Goal: Task Accomplishment & Management: Complete application form

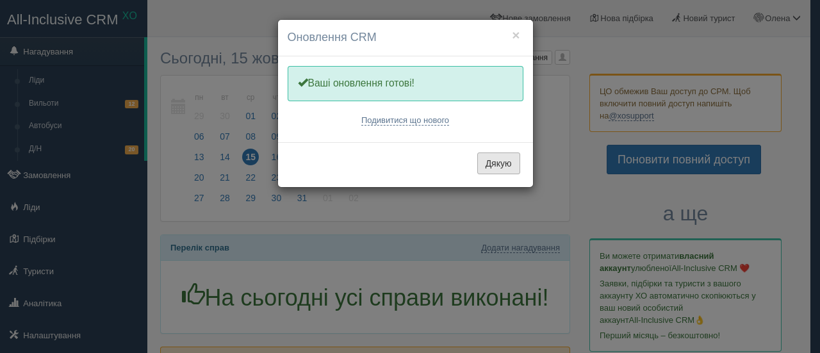
click at [506, 160] on button "Дякую" at bounding box center [498, 164] width 43 height 22
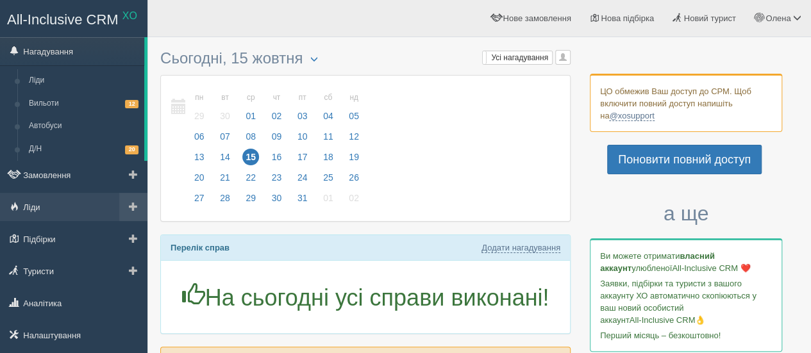
click at [133, 203] on span at bounding box center [133, 206] width 9 height 9
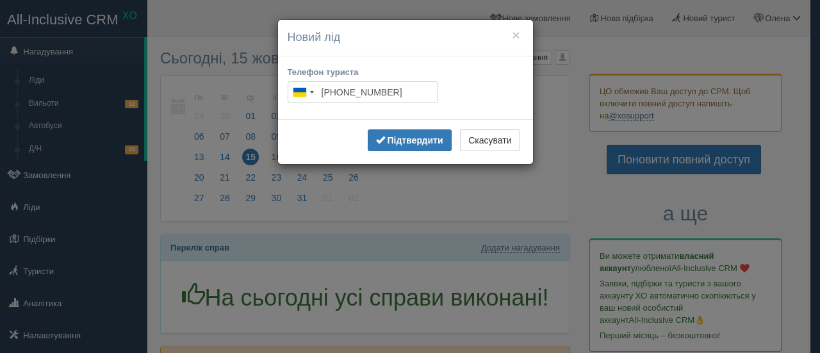
type input "[PHONE_NUMBER]"
click at [415, 136] on b "Підтвердити" at bounding box center [415, 140] width 56 height 10
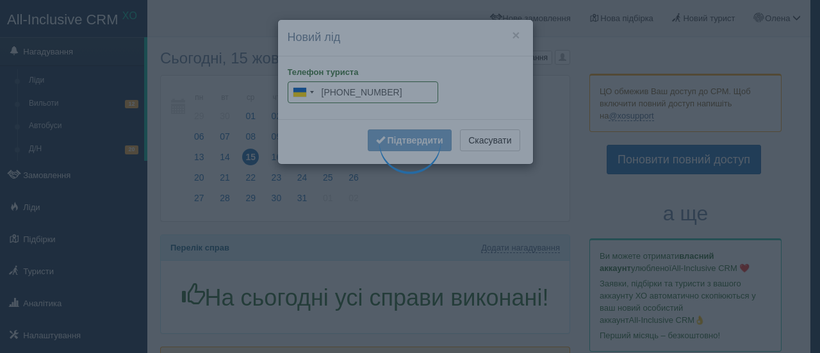
type input "[PHONE_NUMBER]"
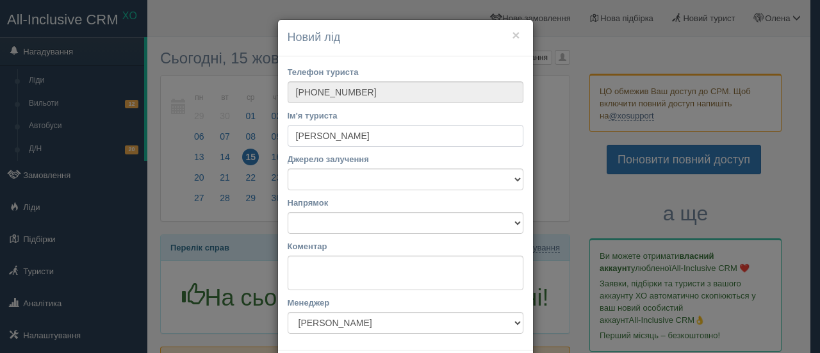
type input "[PERSON_NAME]"
click at [401, 180] on select "Facebook Instagram Telegram TikTok Viber YouTube Біржа XO Веб-сайт Дзвінок З [G…" at bounding box center [406, 180] width 236 height 22
select select "38877"
click at [288, 169] on select "Facebook Instagram Telegram TikTok Viber YouTube Біржа XO Веб-сайт Дзвінок З [G…" at bounding box center [406, 180] width 236 height 22
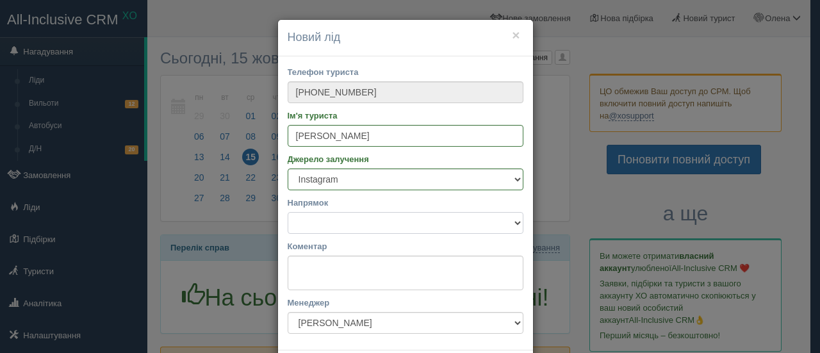
click at [384, 228] on select "Автобусні тури Європою [GEOGRAPHIC_DATA] тури [GEOGRAPHIC_DATA] [GEOGRAPHIC_DAT…" at bounding box center [406, 223] width 236 height 22
select select "31"
click at [288, 212] on select "Автобусні тури Європою [GEOGRAPHIC_DATA] тури [GEOGRAPHIC_DATA] [GEOGRAPHIC_DAT…" at bounding box center [406, 223] width 236 height 22
click at [390, 276] on textarea "Коментар" at bounding box center [406, 273] width 236 height 35
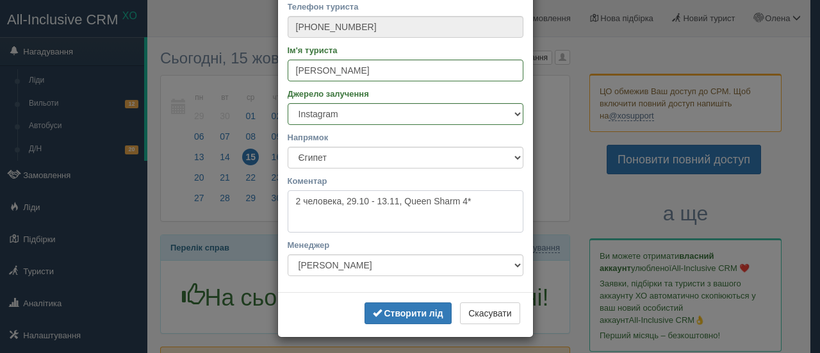
scroll to position [67, 0]
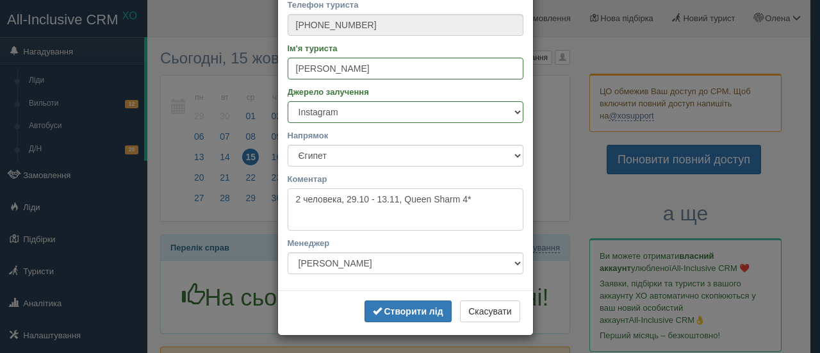
type textarea "2 человека, 29.10 - 13.11, Queen Sharm 4*"
click at [409, 308] on b "Створити лід" at bounding box center [413, 311] width 59 height 10
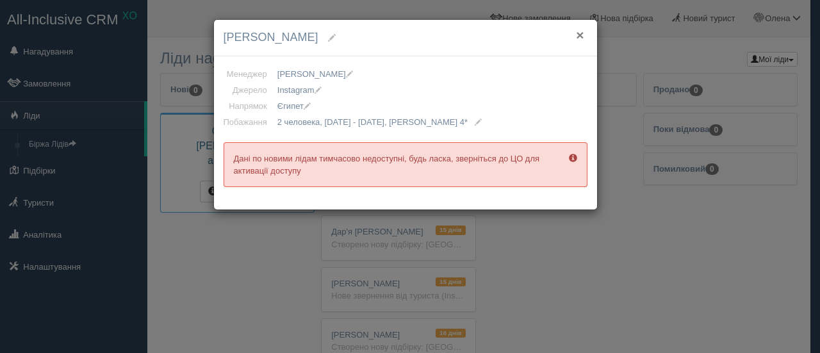
click at [581, 33] on button "×" at bounding box center [580, 34] width 8 height 13
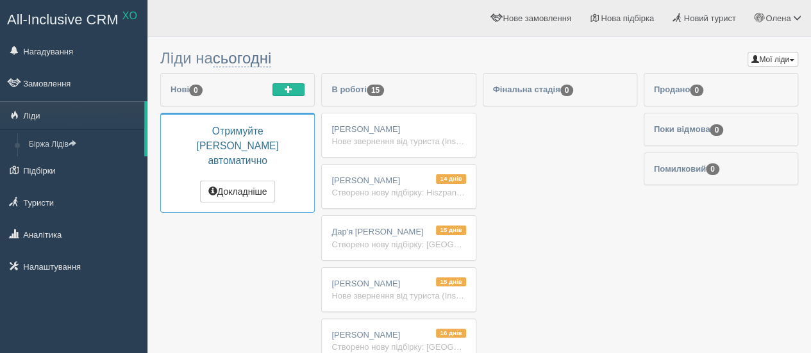
click at [396, 126] on div "Катерина Річ Нове звернення від туриста (Instagram) 2 человека, 29.10 - 13.11, …" at bounding box center [398, 135] width 153 height 44
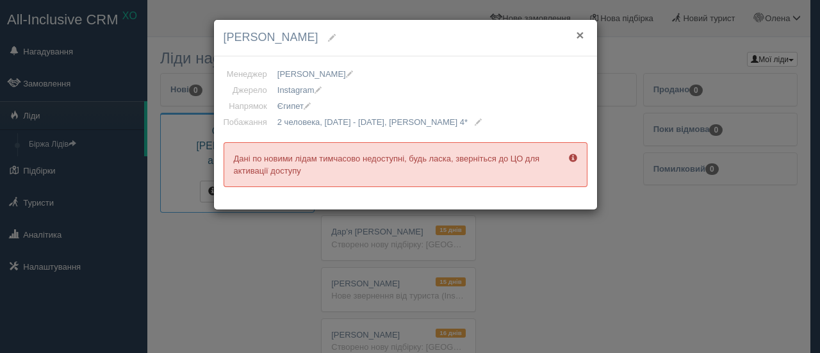
drag, startPoint x: 581, startPoint y: 34, endPoint x: 557, endPoint y: 4, distance: 37.8
click at [582, 33] on button "×" at bounding box center [580, 34] width 8 height 13
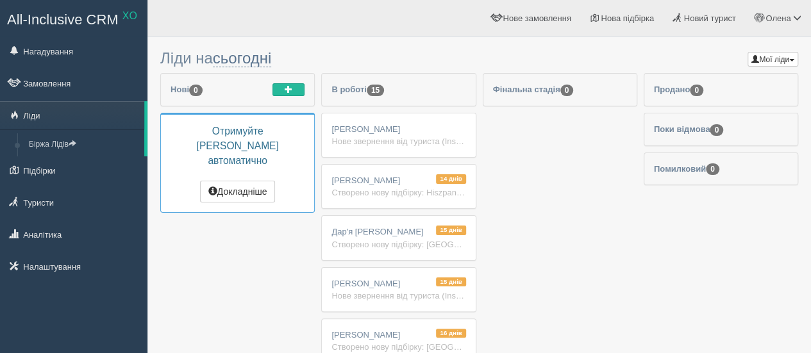
click at [345, 140] on div "Нове звернення від туриста (Instagram) 2 человека, 29.10 - 13.11, Queen Sharm 4*" at bounding box center [398, 141] width 134 height 12
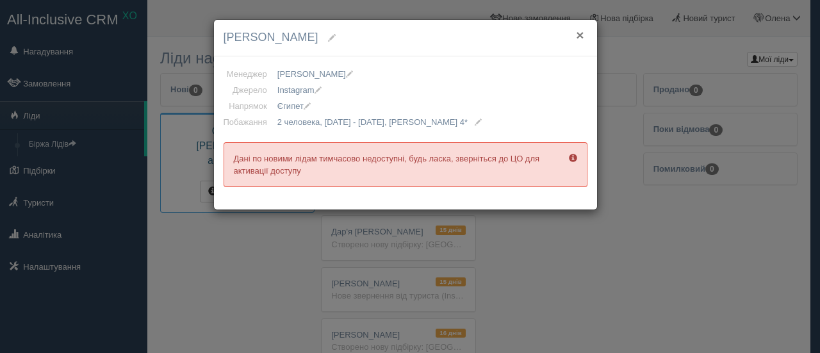
click at [578, 34] on button "×" at bounding box center [580, 34] width 8 height 13
